Goal: Task Accomplishment & Management: Manage account settings

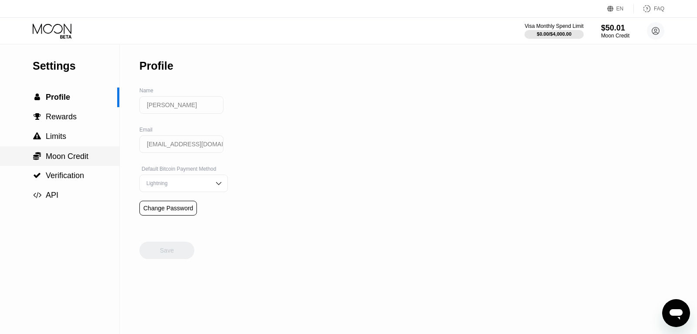
click at [66, 154] on span "Moon Credit" at bounding box center [67, 156] width 43 height 9
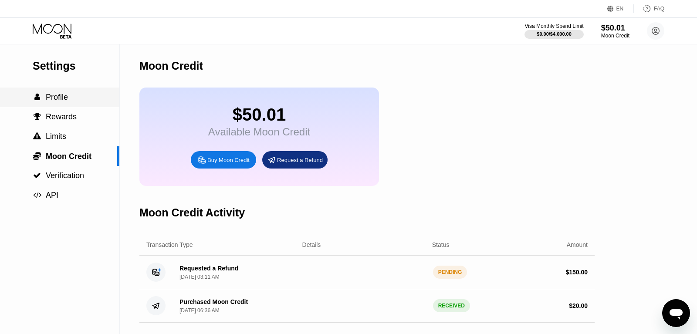
click at [67, 100] on span "Profile" at bounding box center [57, 97] width 22 height 9
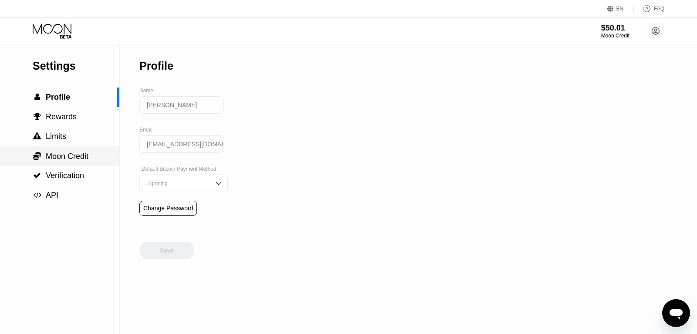
click at [68, 160] on span "Moon Credit" at bounding box center [67, 156] width 43 height 9
